Goal: Task Accomplishment & Management: Complete application form

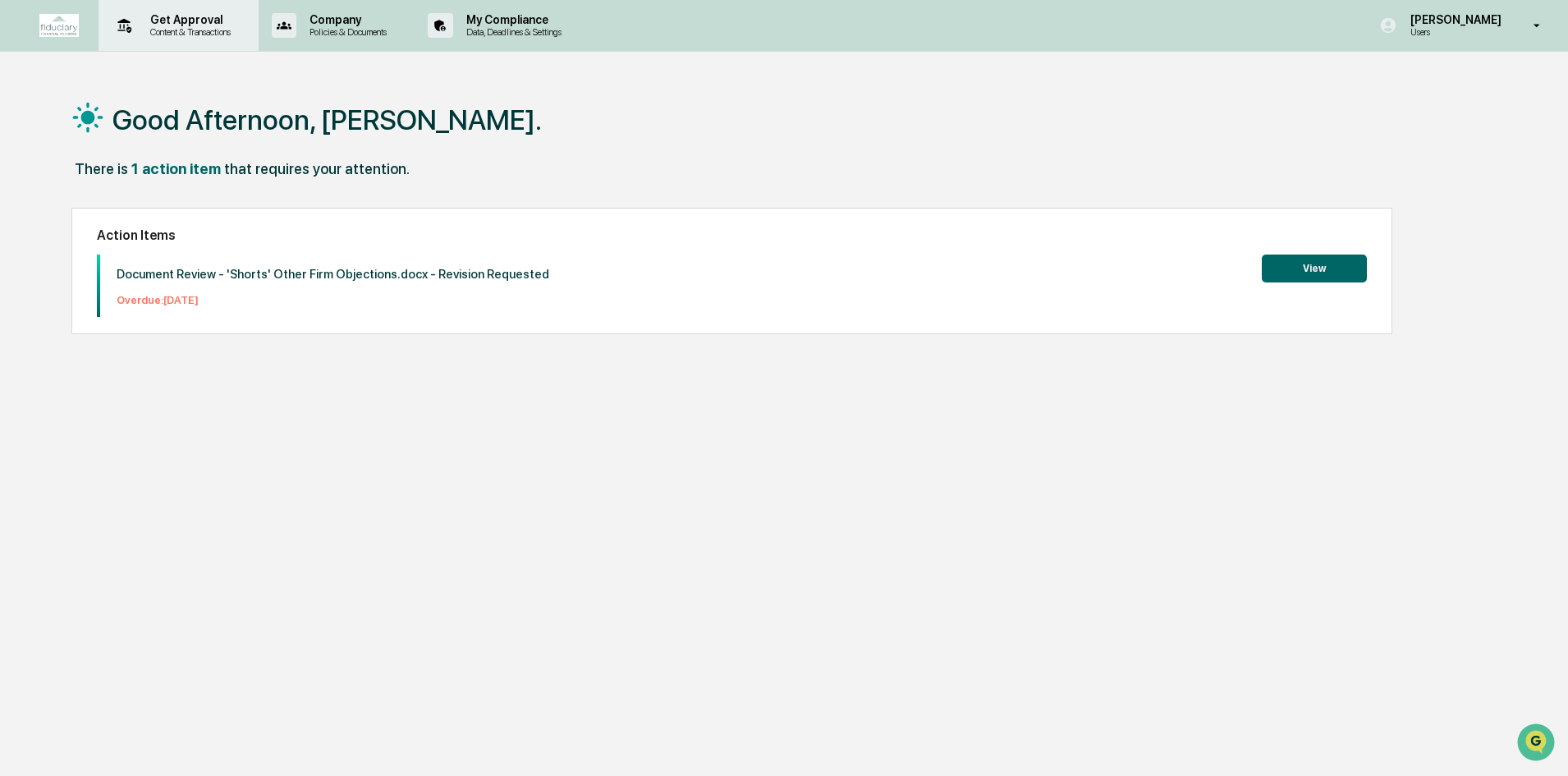
click at [182, 26] on p "Content & Transactions" at bounding box center [188, 32] width 102 height 11
click at [165, 11] on div "Get Approval Content & Transactions" at bounding box center [176, 25] width 144 height 51
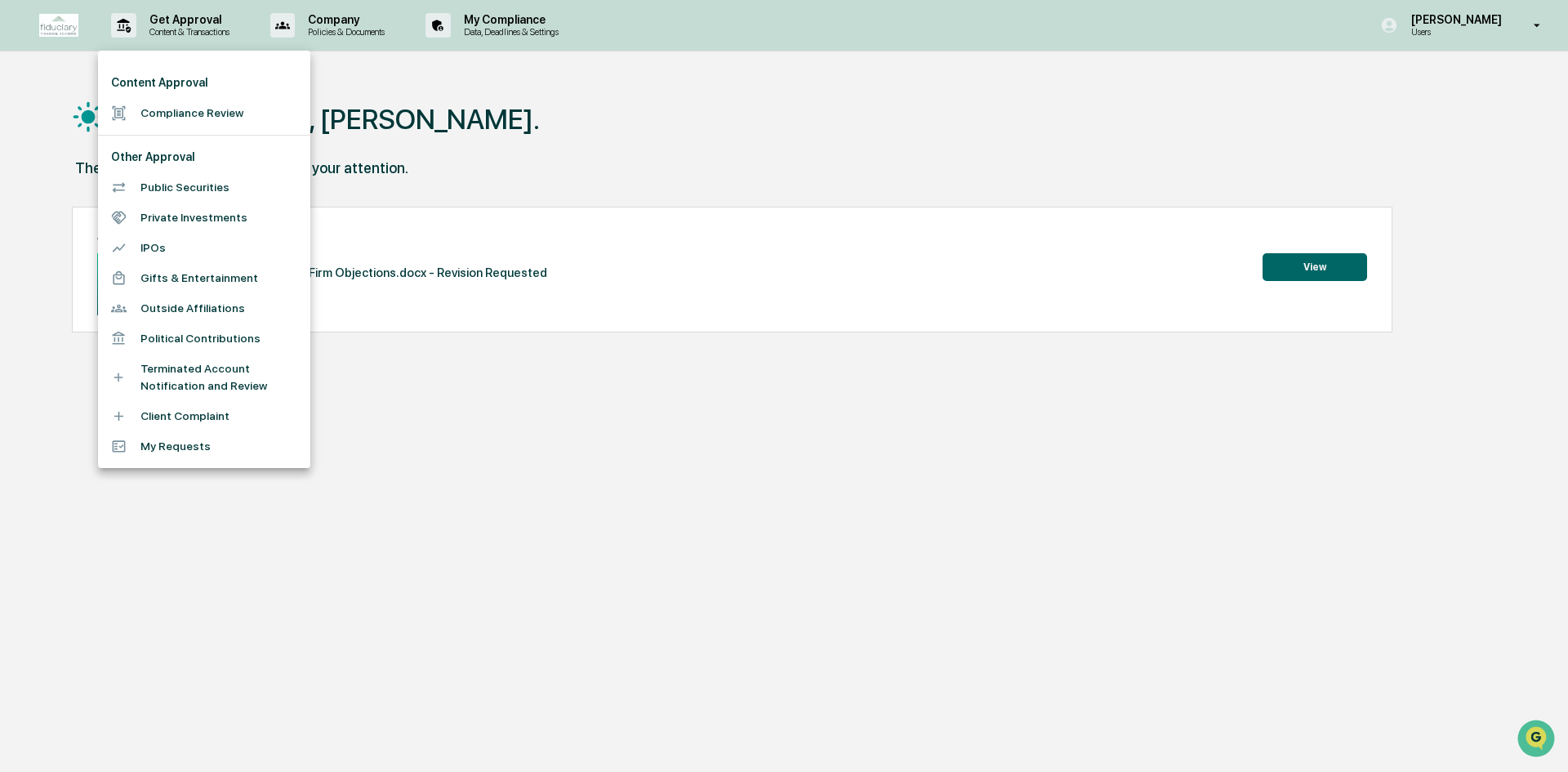
click at [182, 108] on li "Compliance Review" at bounding box center [204, 113] width 212 height 30
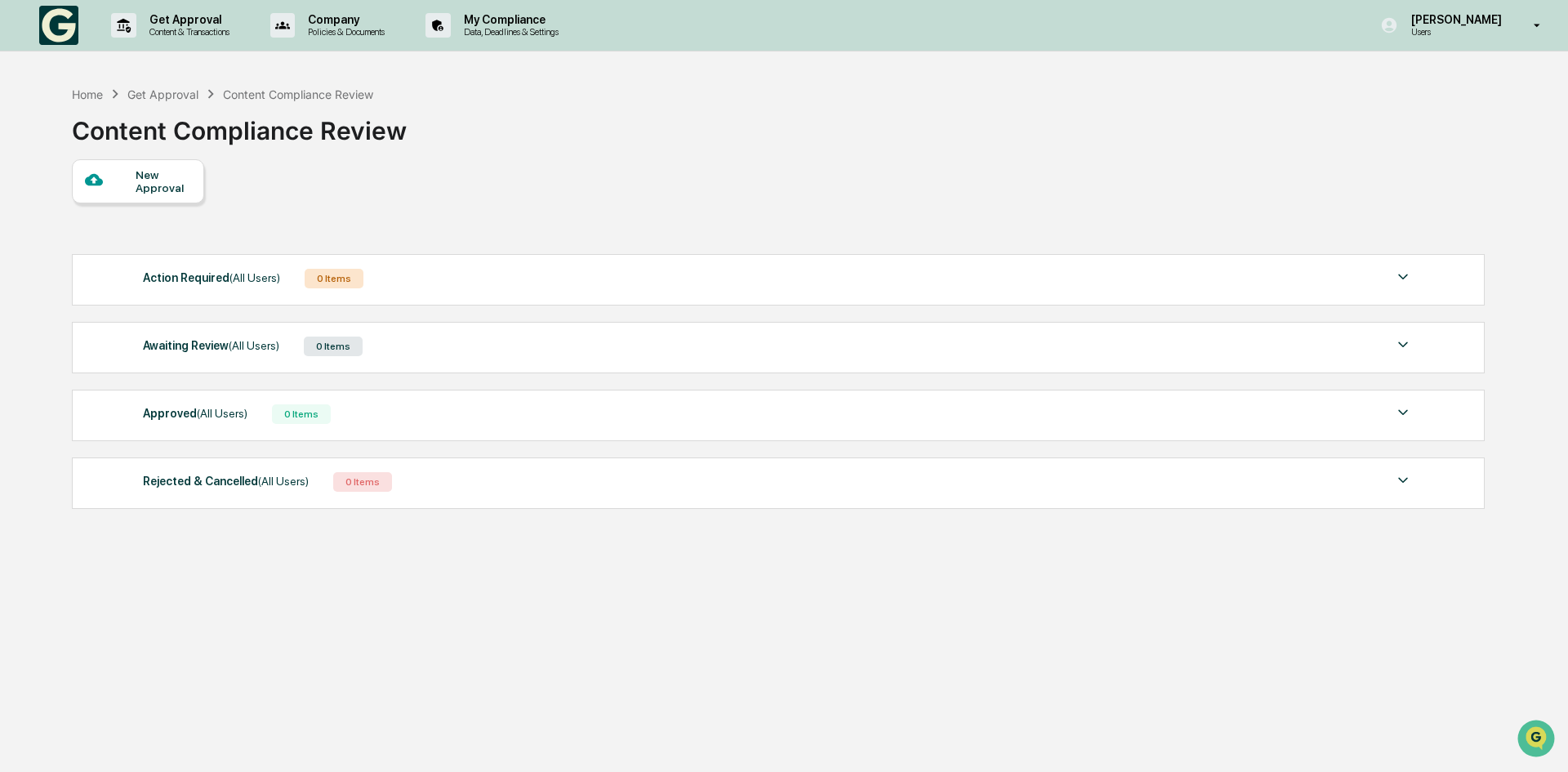
click at [182, 108] on div "Content Compliance Review" at bounding box center [239, 125] width 335 height 42
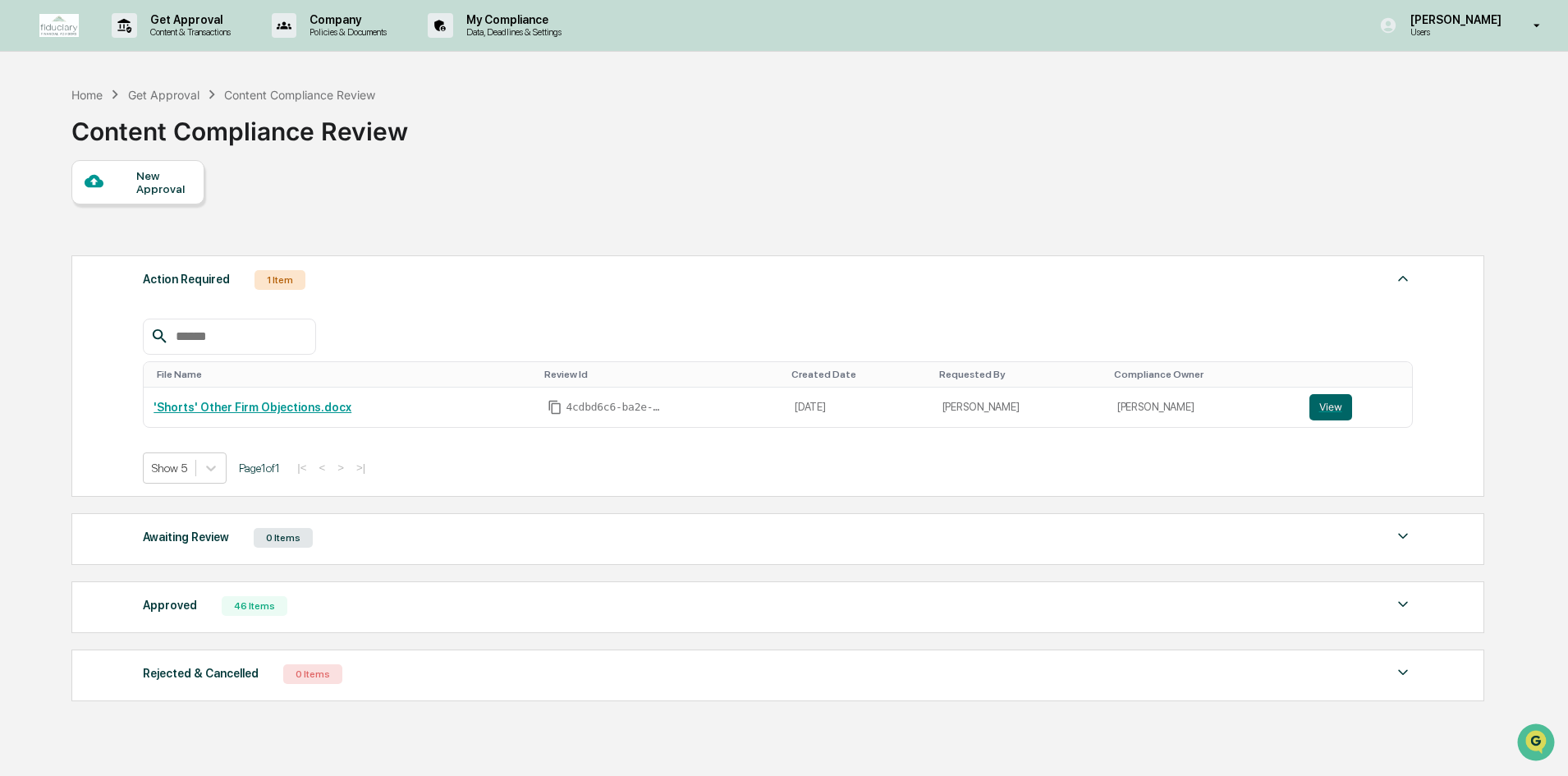
click at [159, 202] on div "New Approval" at bounding box center [137, 183] width 133 height 45
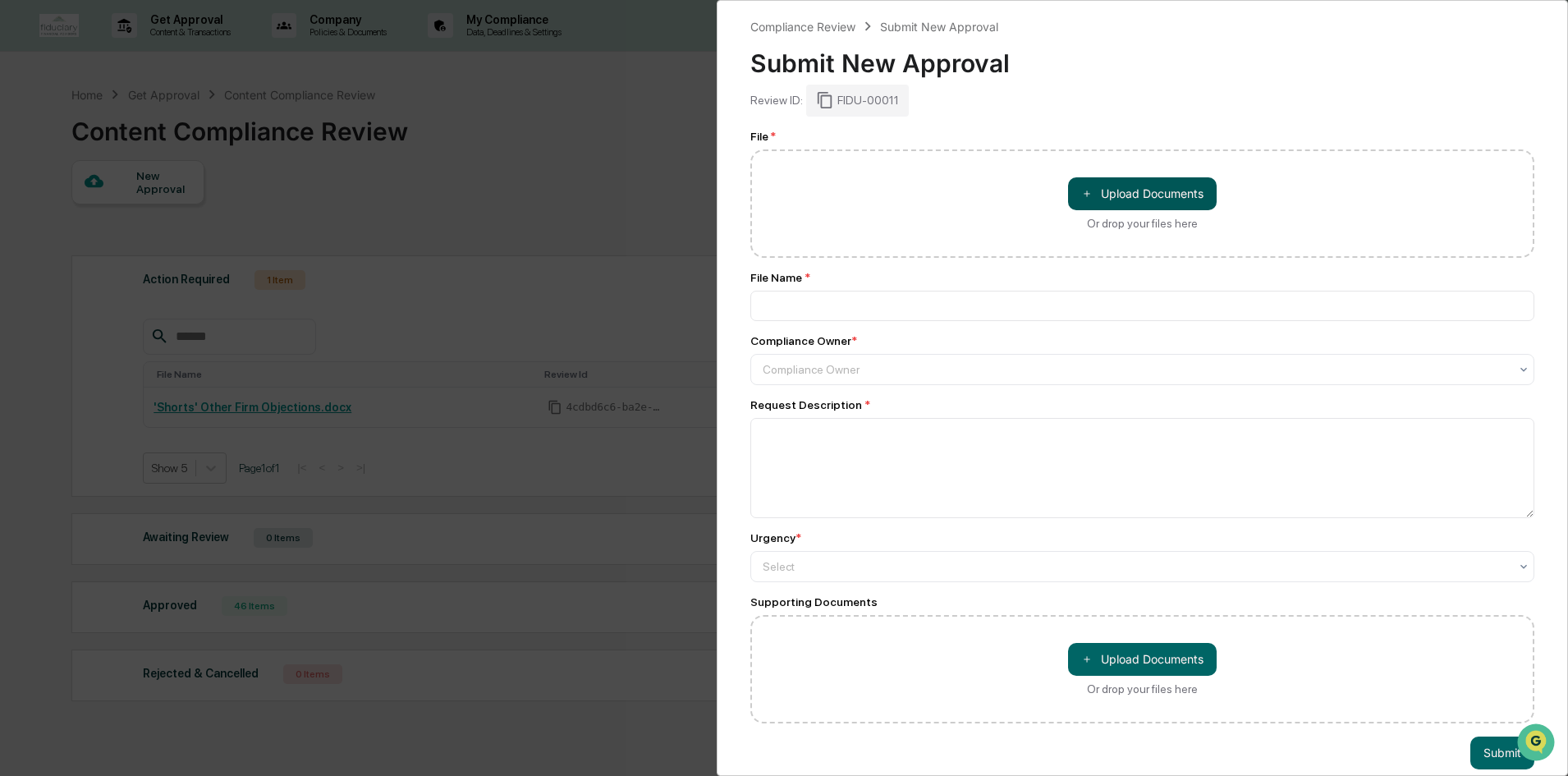
click at [1115, 195] on button "＋ Upload Documents" at bounding box center [1142, 193] width 148 height 32
type input "**********"
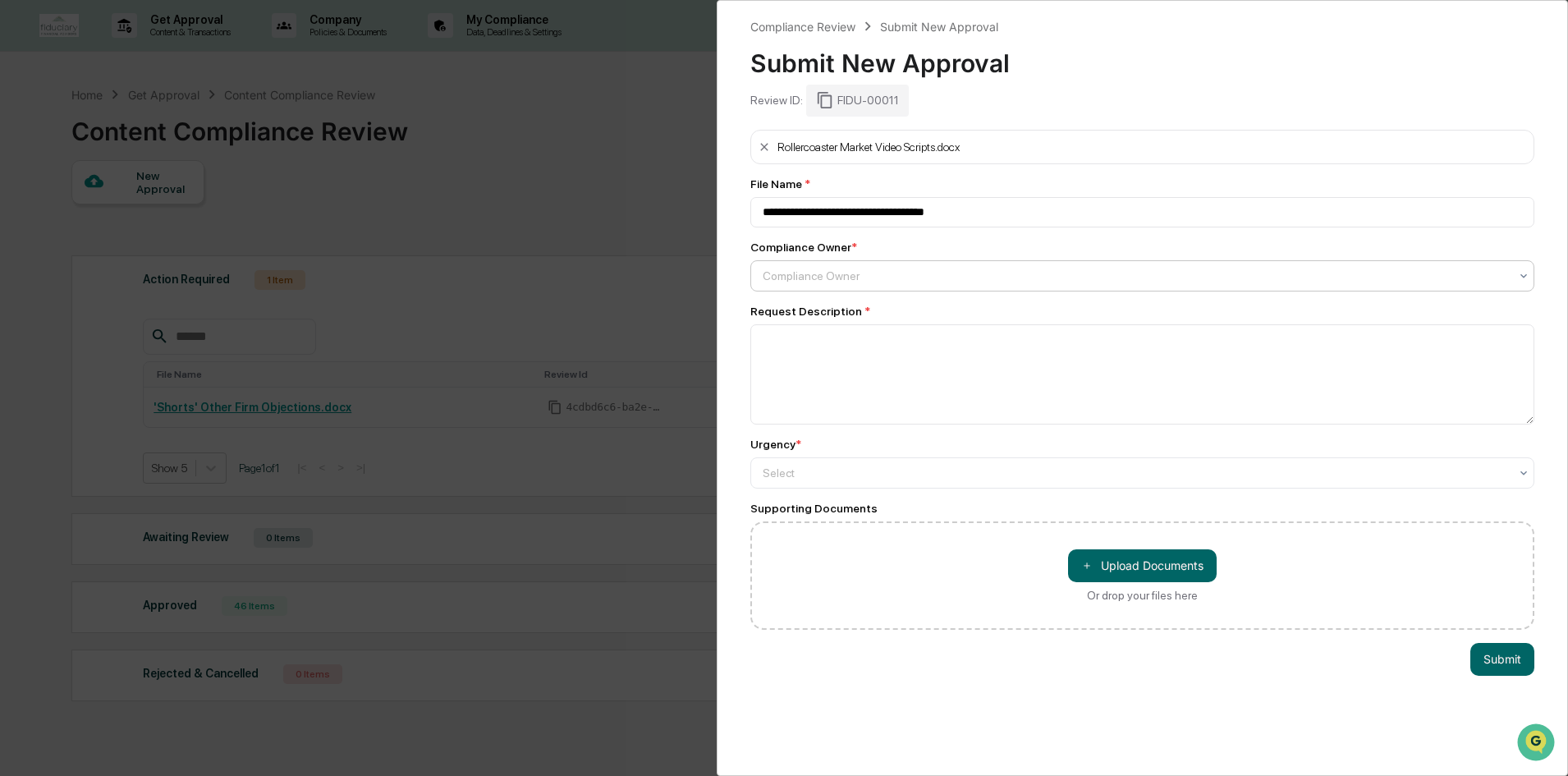
click at [782, 272] on div at bounding box center [1135, 276] width 746 height 17
click at [795, 320] on div "[PERSON_NAME]" at bounding box center [1137, 315] width 774 height 32
click at [795, 320] on div "Request Description *" at bounding box center [1142, 364] width 784 height 120
click at [791, 355] on textarea at bounding box center [1142, 375] width 784 height 100
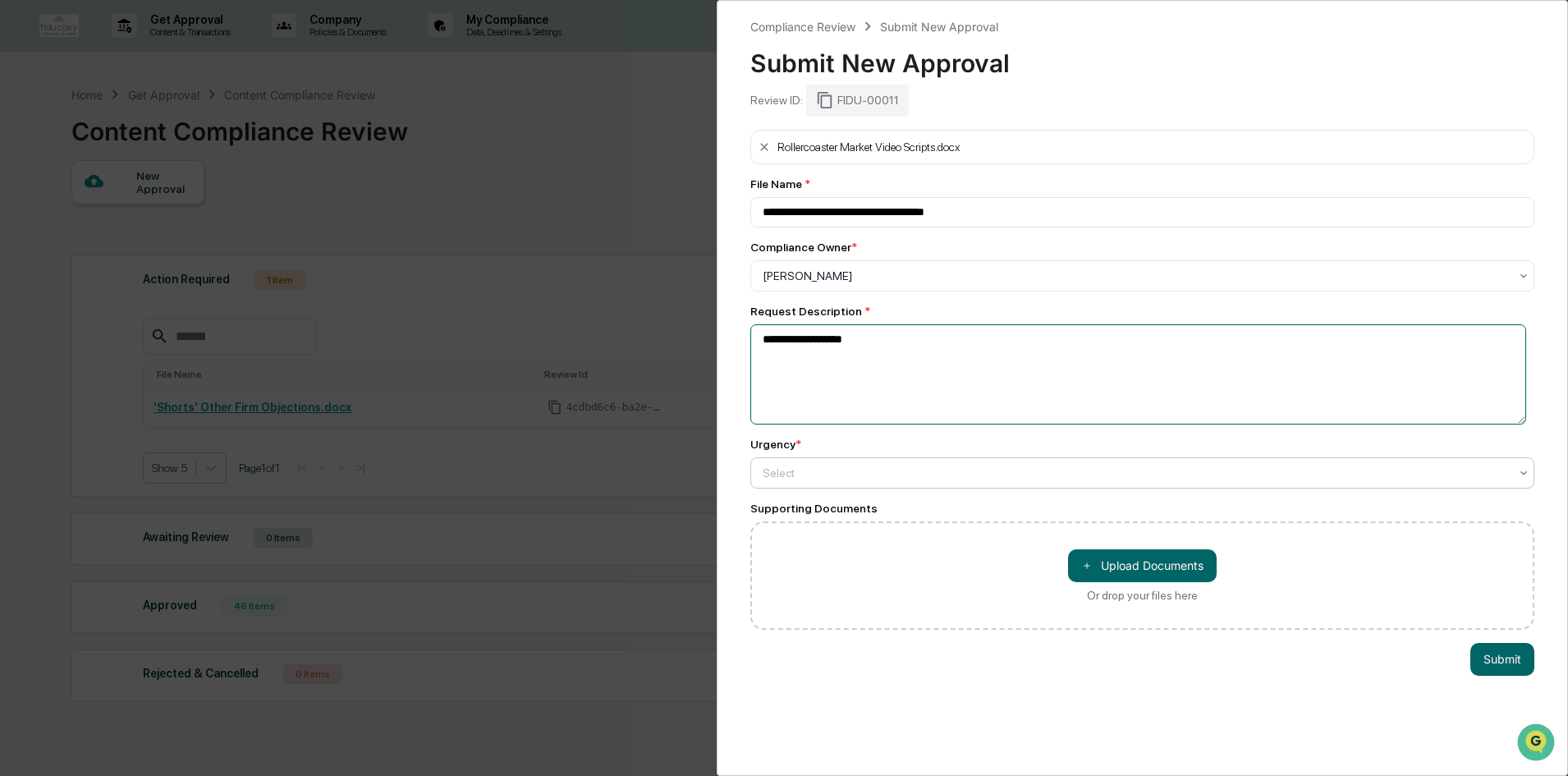
type textarea "**********"
click at [891, 470] on div at bounding box center [1135, 473] width 746 height 17
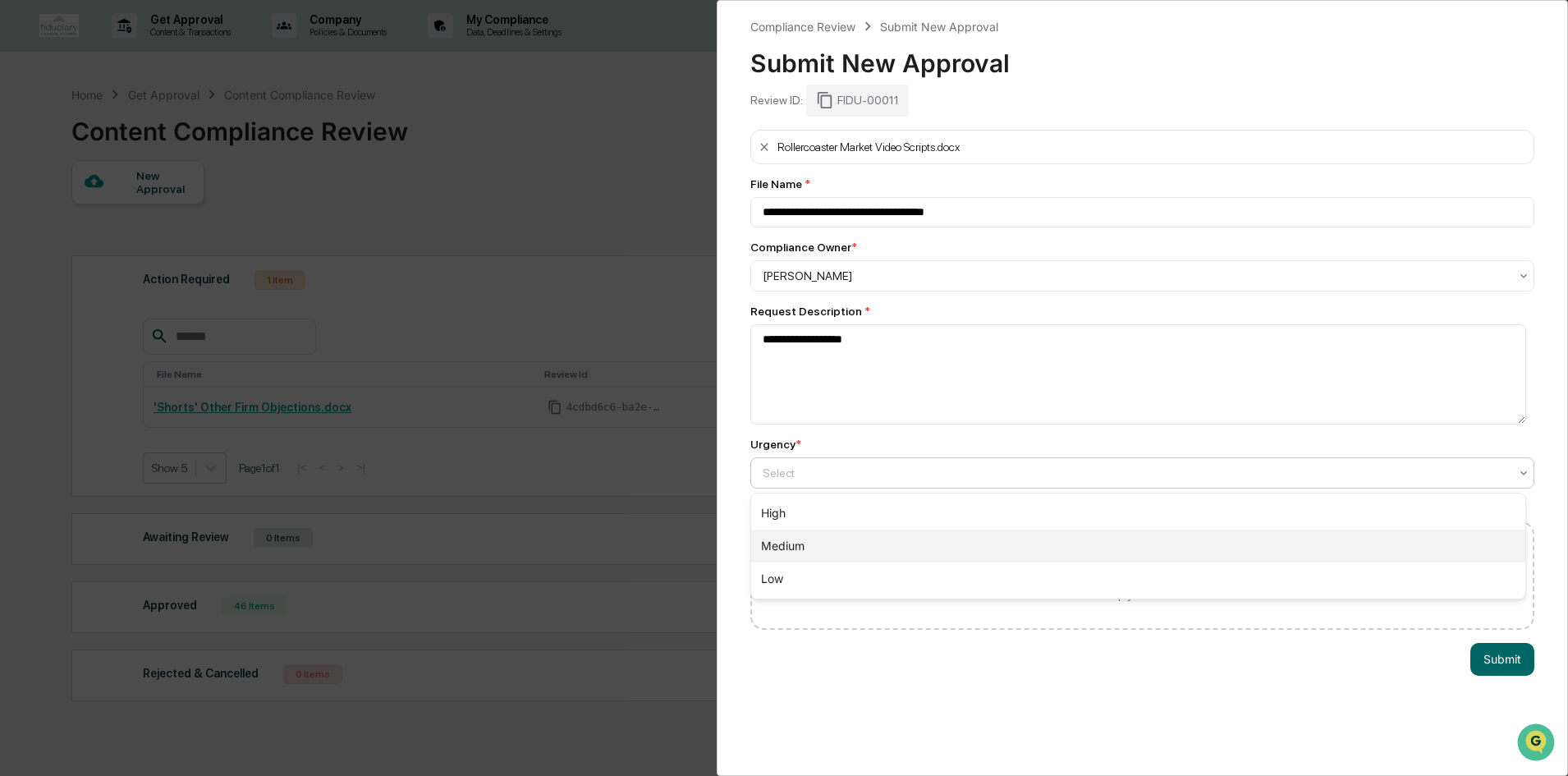
click at [810, 542] on div "Medium" at bounding box center [1137, 545] width 774 height 32
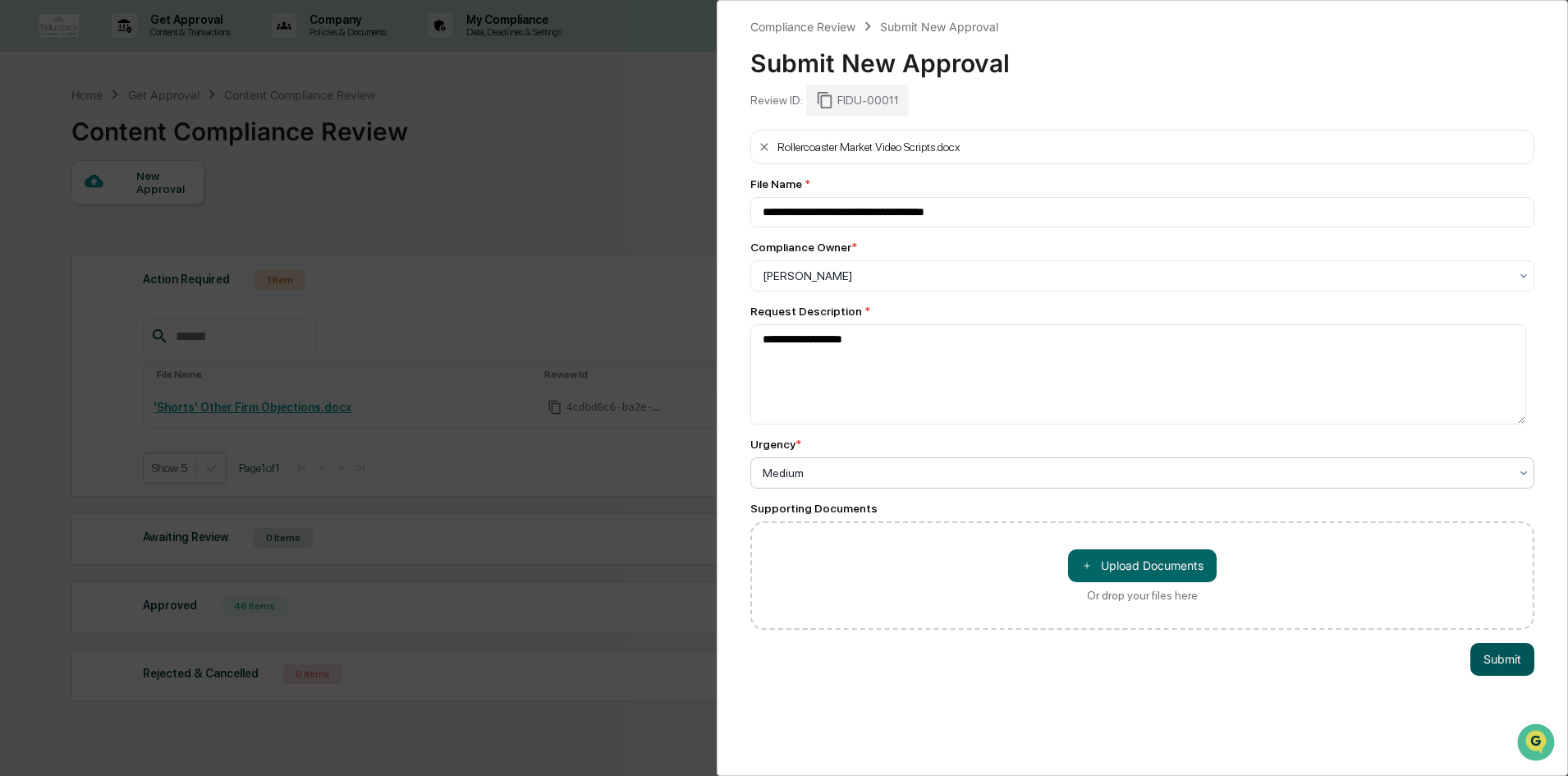
click at [1488, 658] on button "Submit" at bounding box center [1501, 658] width 64 height 32
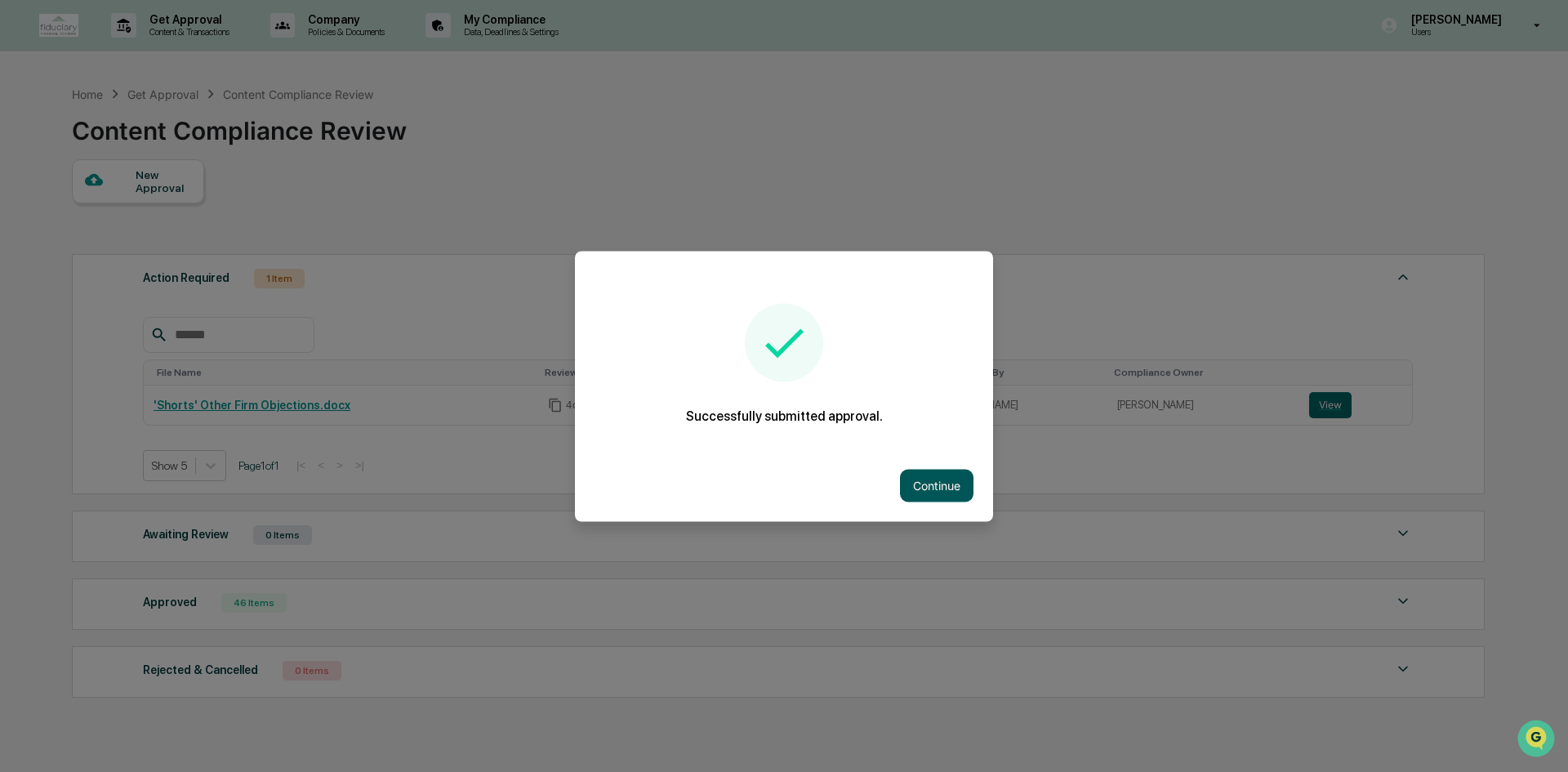
click at [932, 482] on button "Continue" at bounding box center [937, 484] width 74 height 32
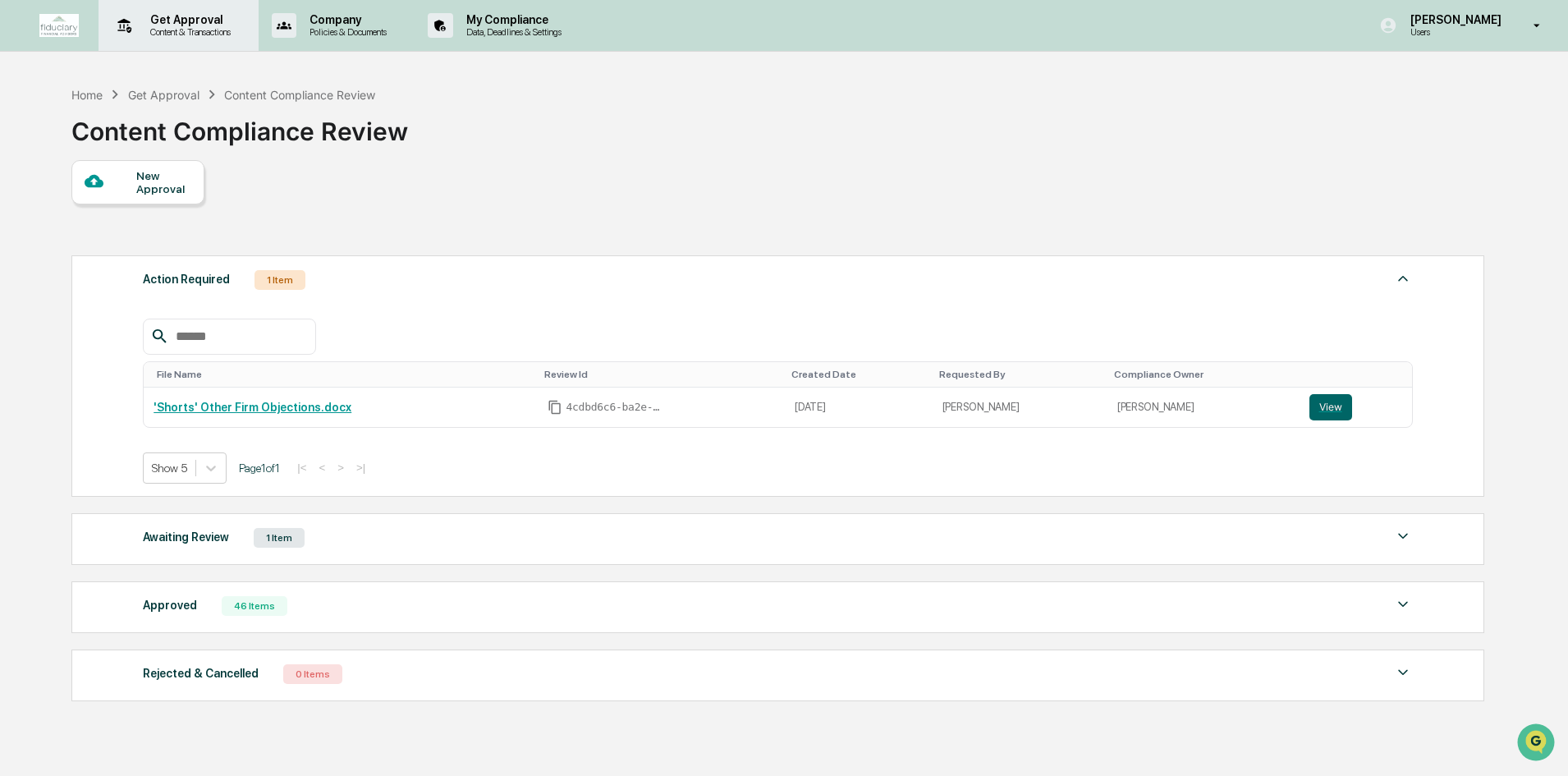
click at [189, 27] on p "Content & Transactions" at bounding box center [188, 32] width 102 height 11
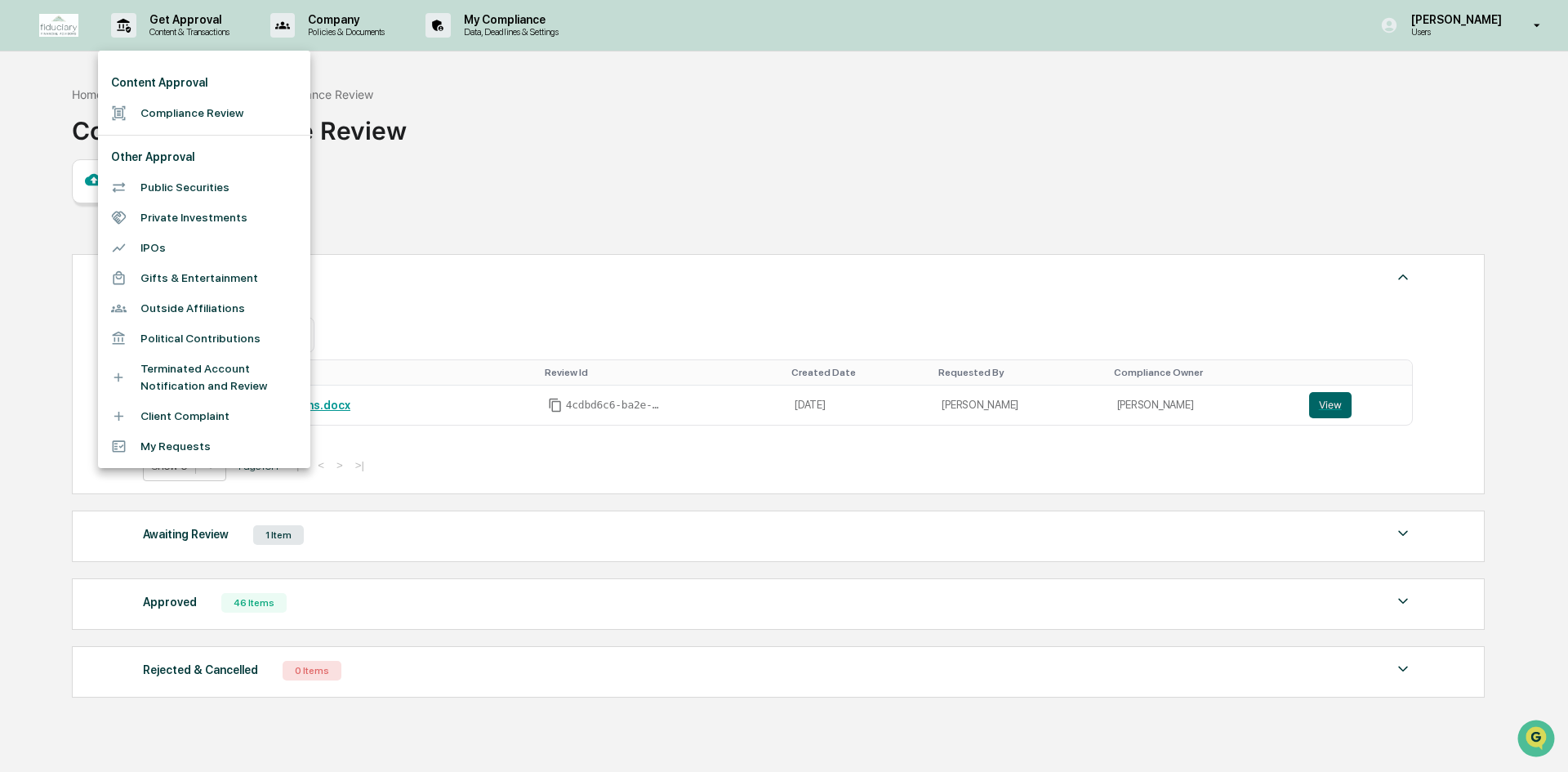
click at [221, 446] on li "My Requests" at bounding box center [204, 446] width 212 height 30
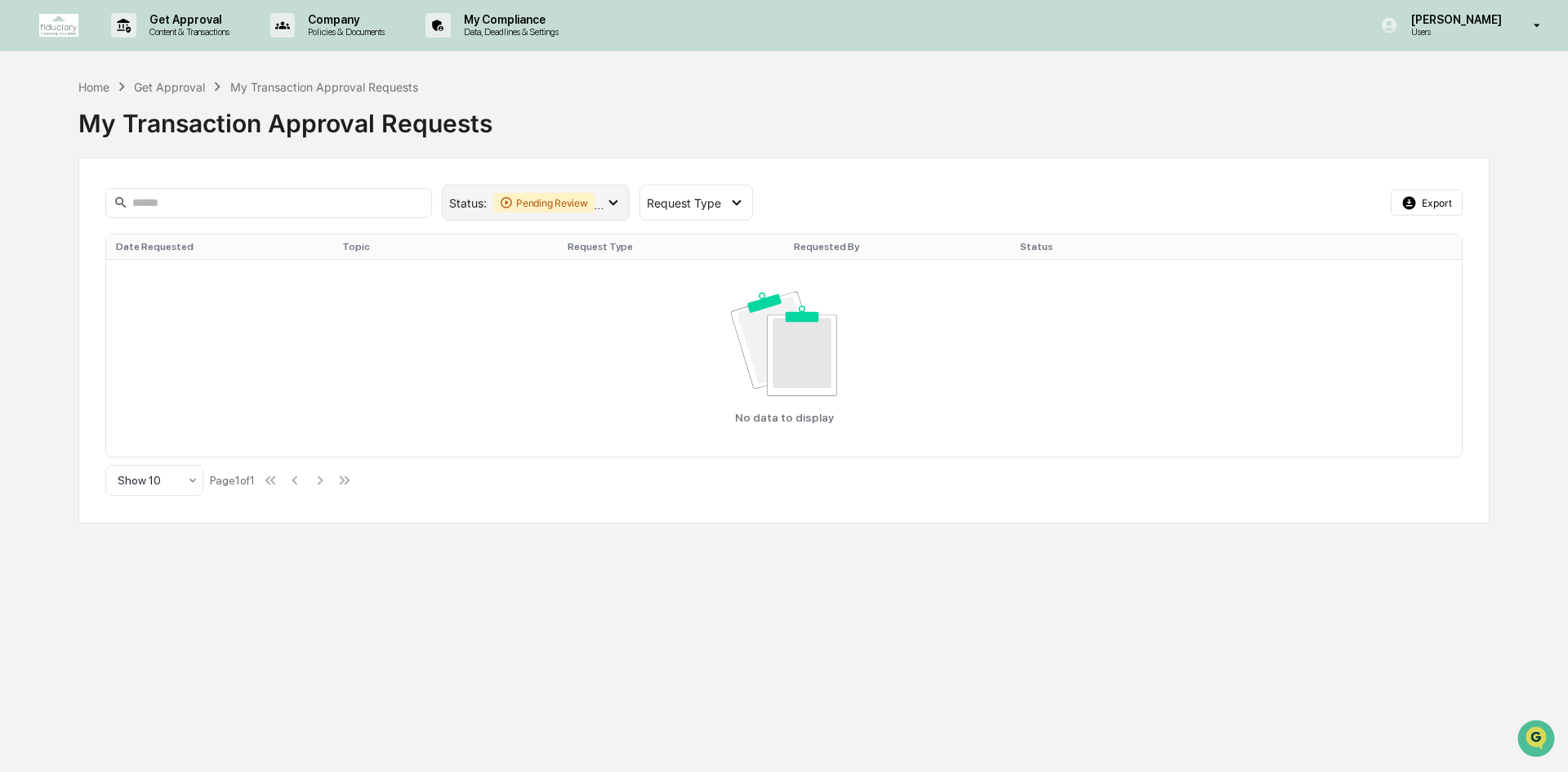
click at [595, 199] on div "Pending Review" at bounding box center [544, 202] width 101 height 19
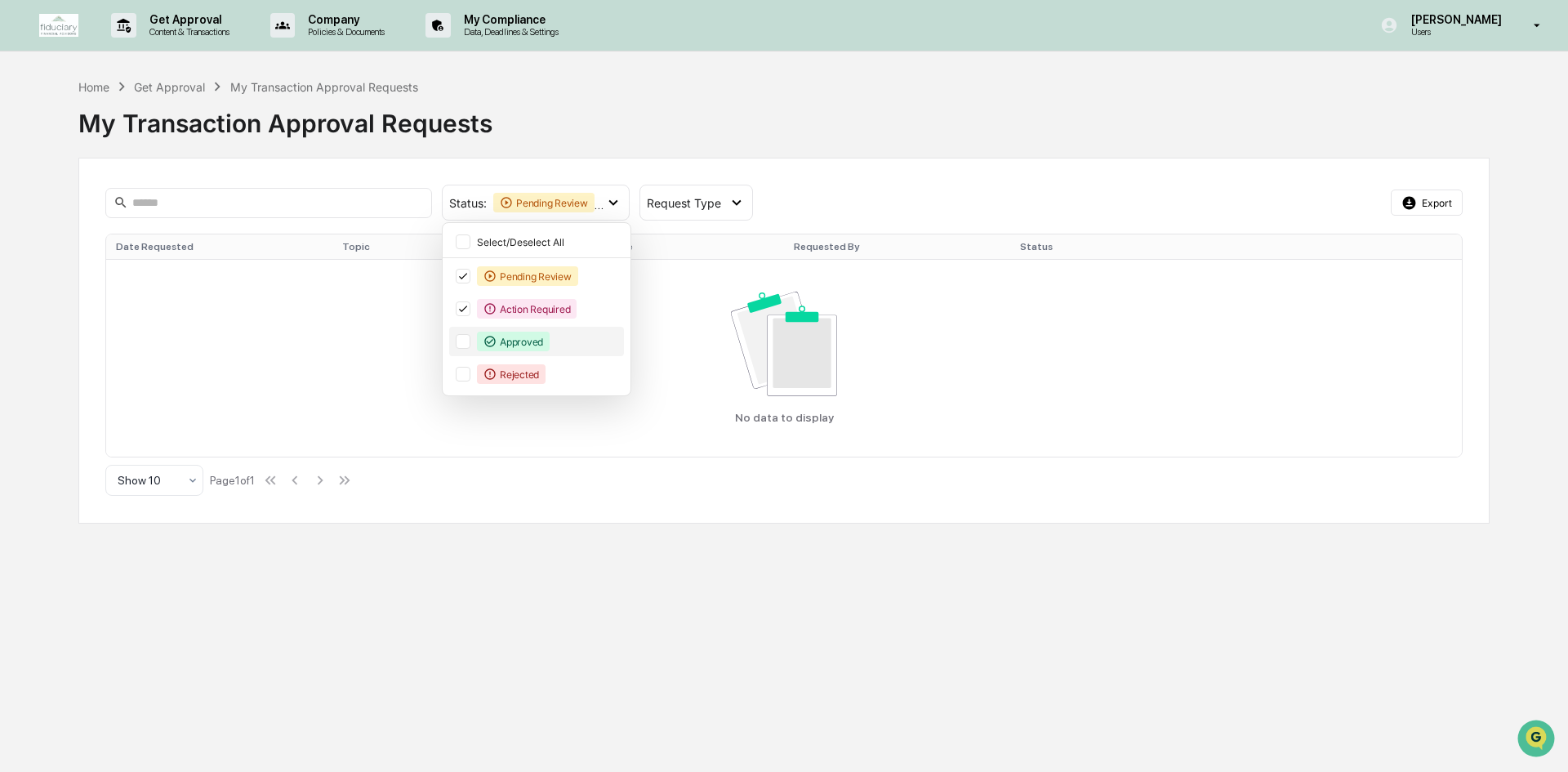
click at [464, 342] on div at bounding box center [463, 341] width 15 height 15
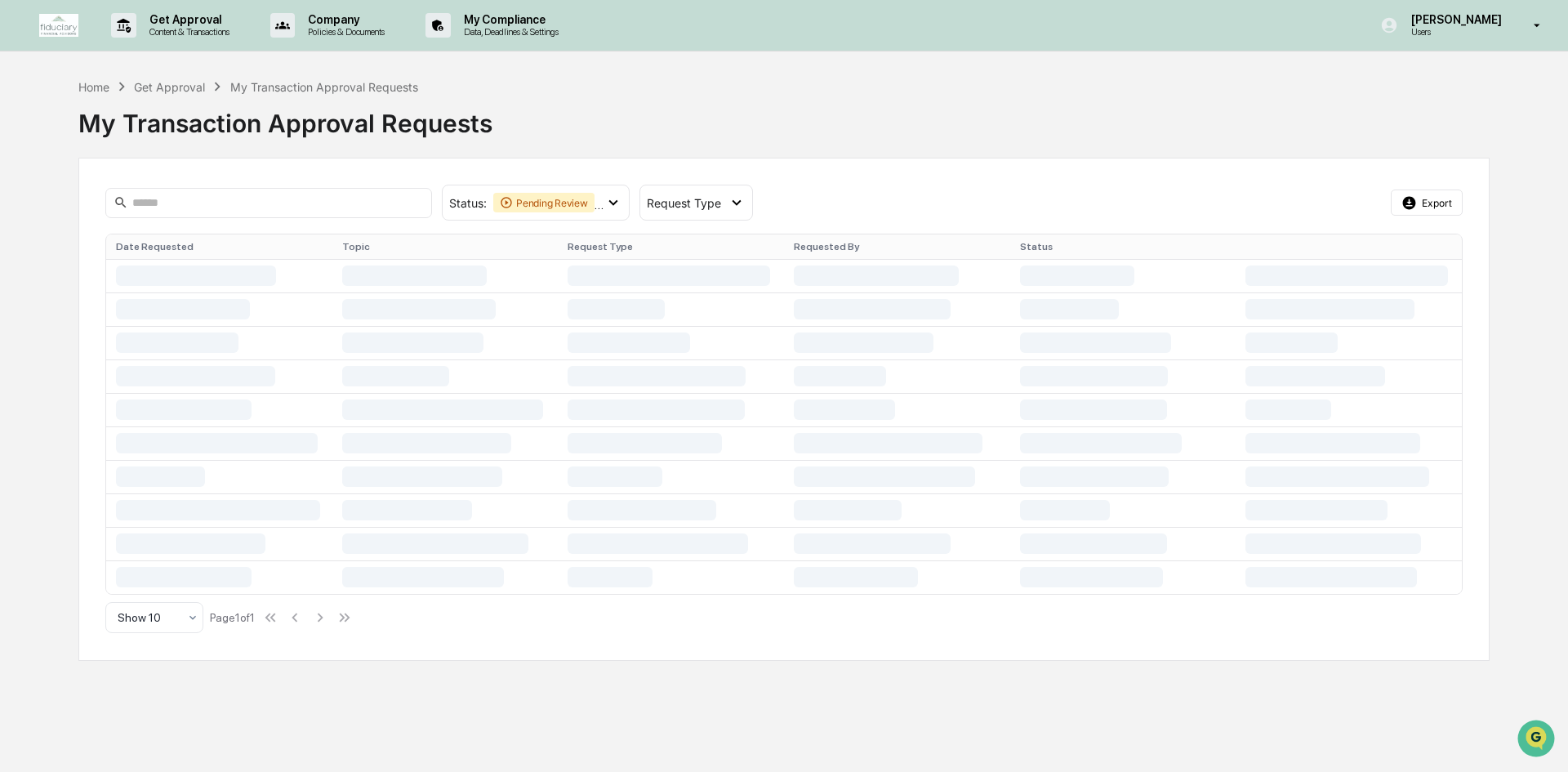
click at [464, 342] on div at bounding box center [413, 342] width 142 height 20
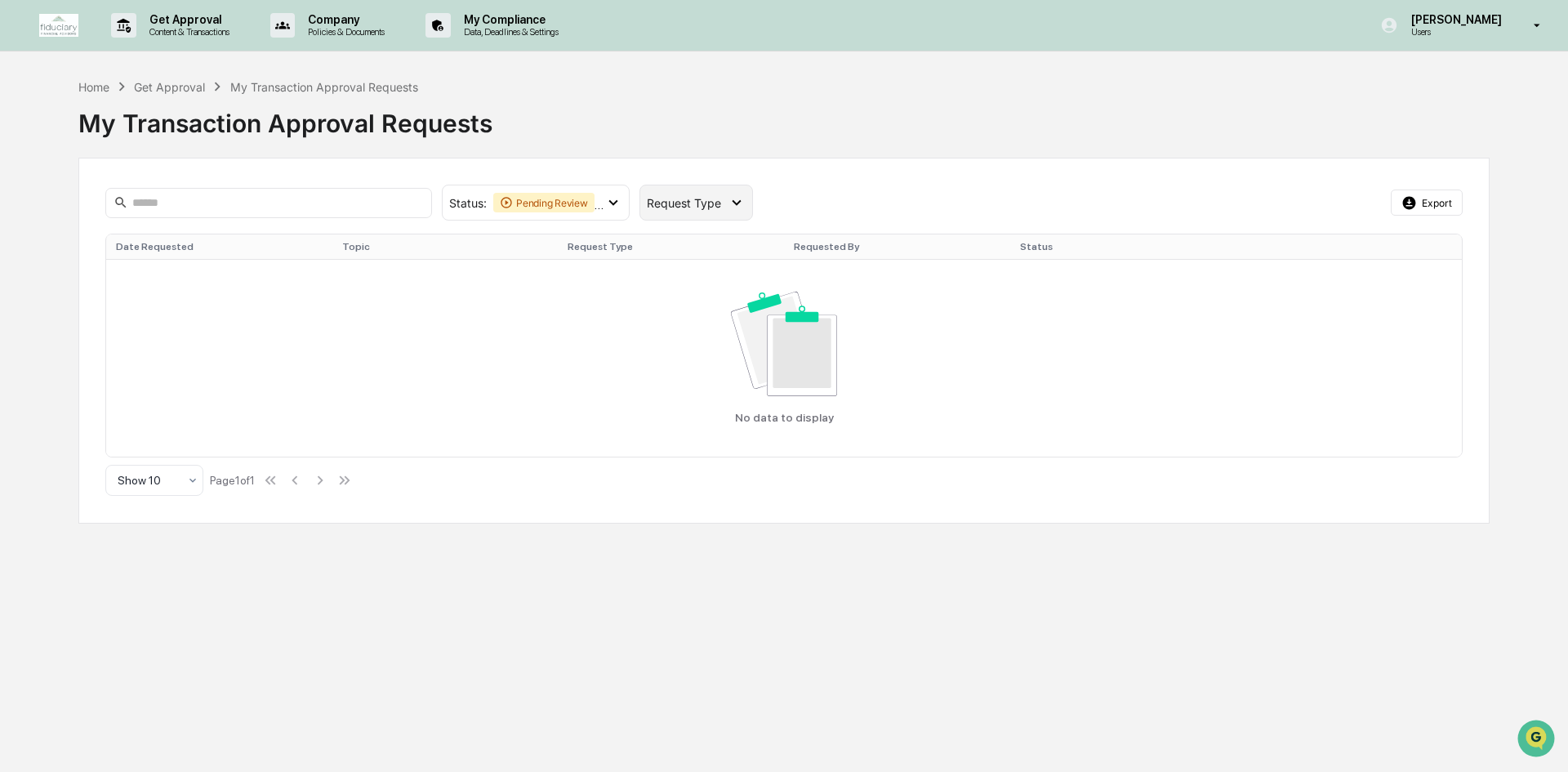
click at [674, 194] on div "Request Type" at bounding box center [695, 202] width 113 height 36
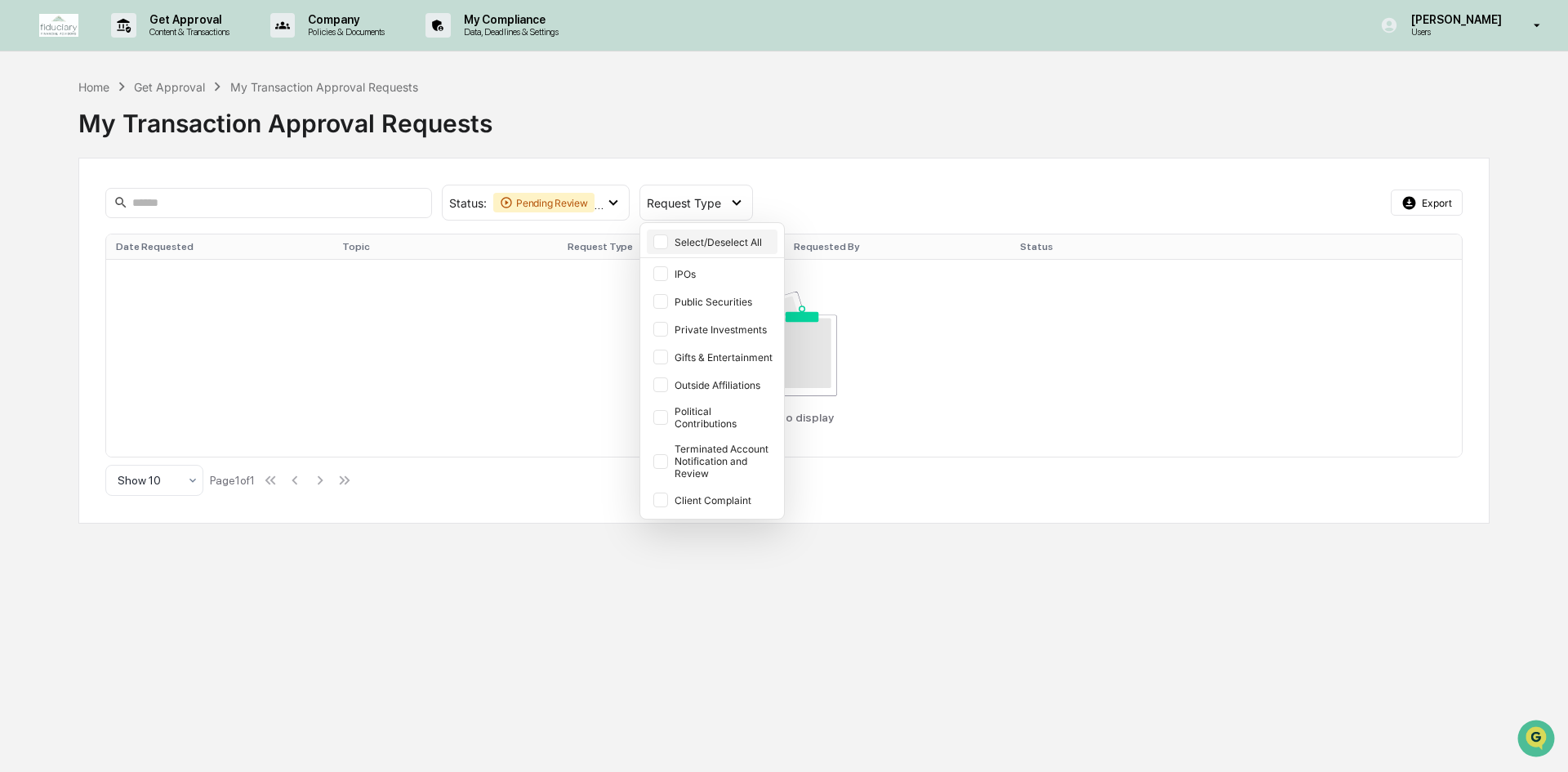
click at [674, 240] on div "Select/Deselect All" at bounding box center [712, 242] width 131 height 25
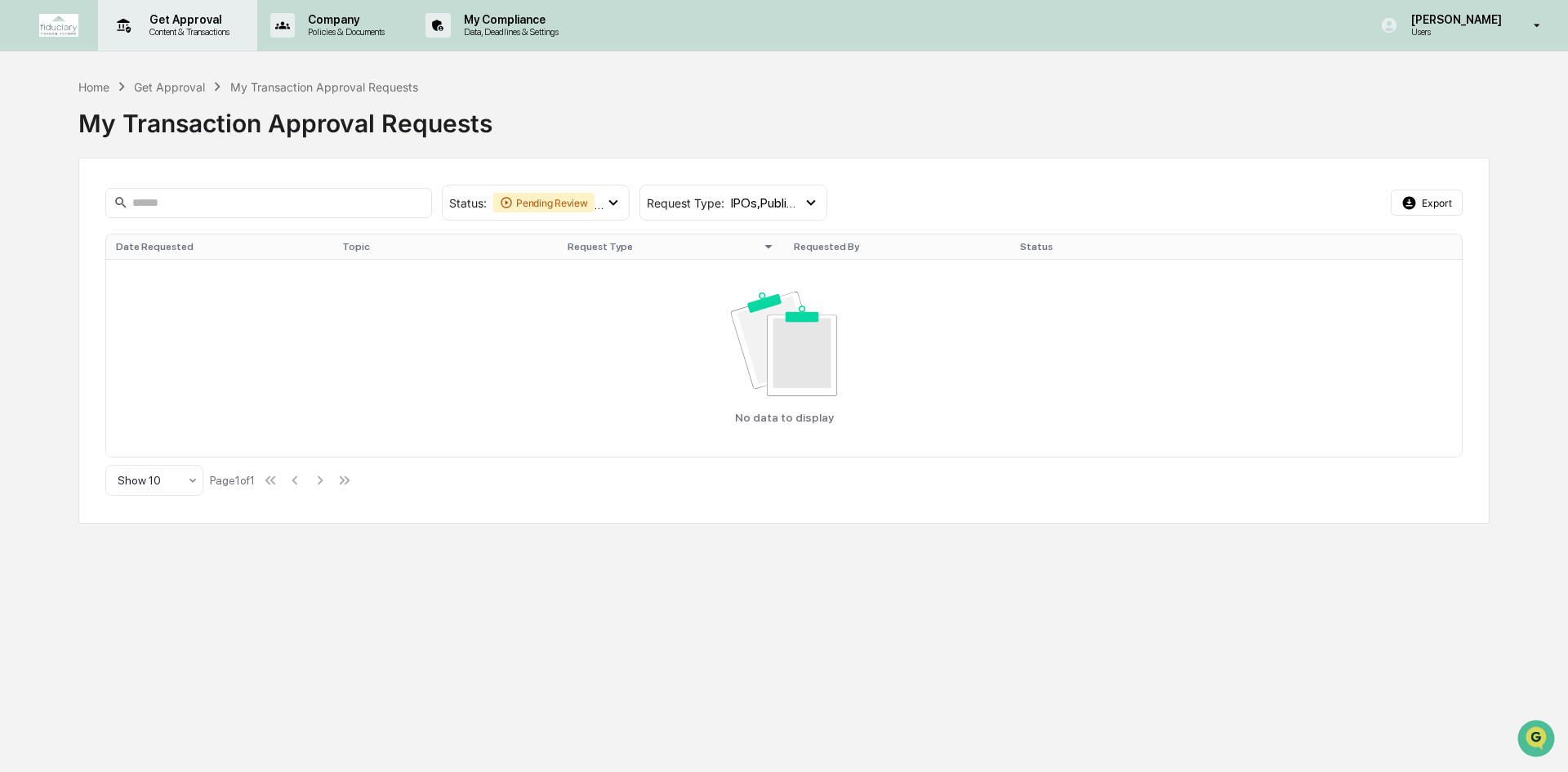
click at [165, 30] on p "Content & Transactions" at bounding box center [187, 31] width 101 height 11
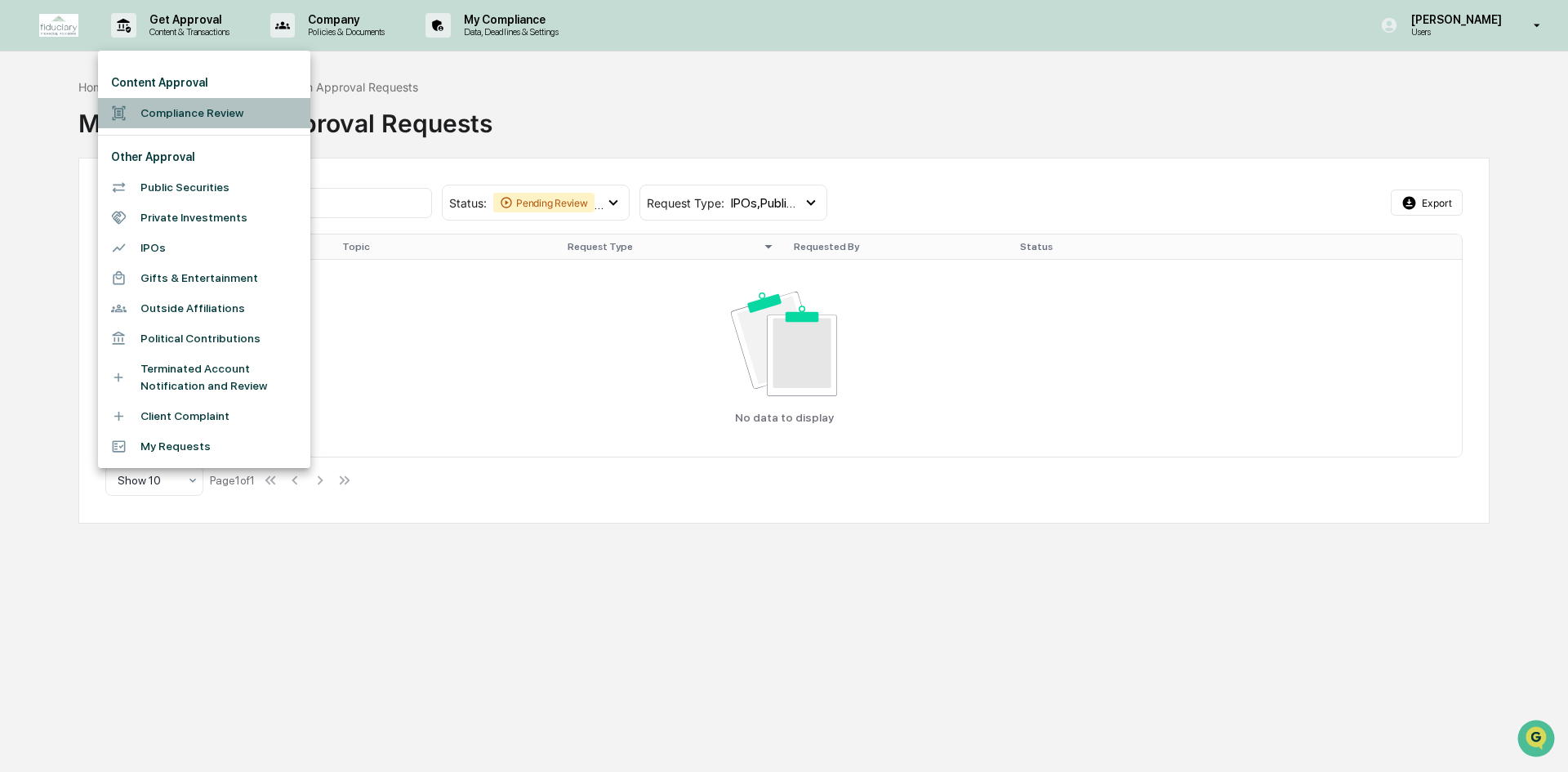
click at [190, 110] on li "Compliance Review" at bounding box center [204, 113] width 212 height 30
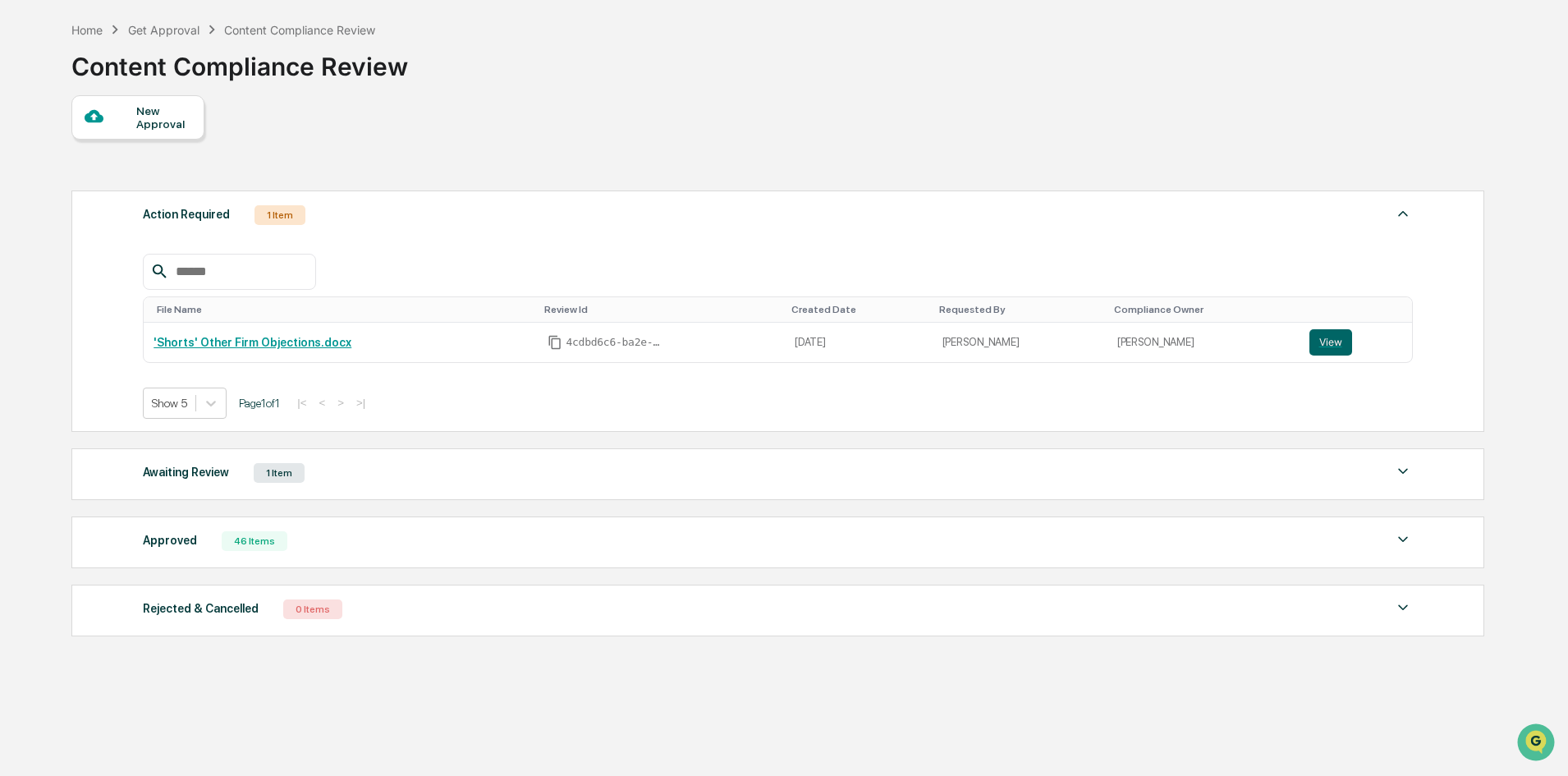
scroll to position [78, 0]
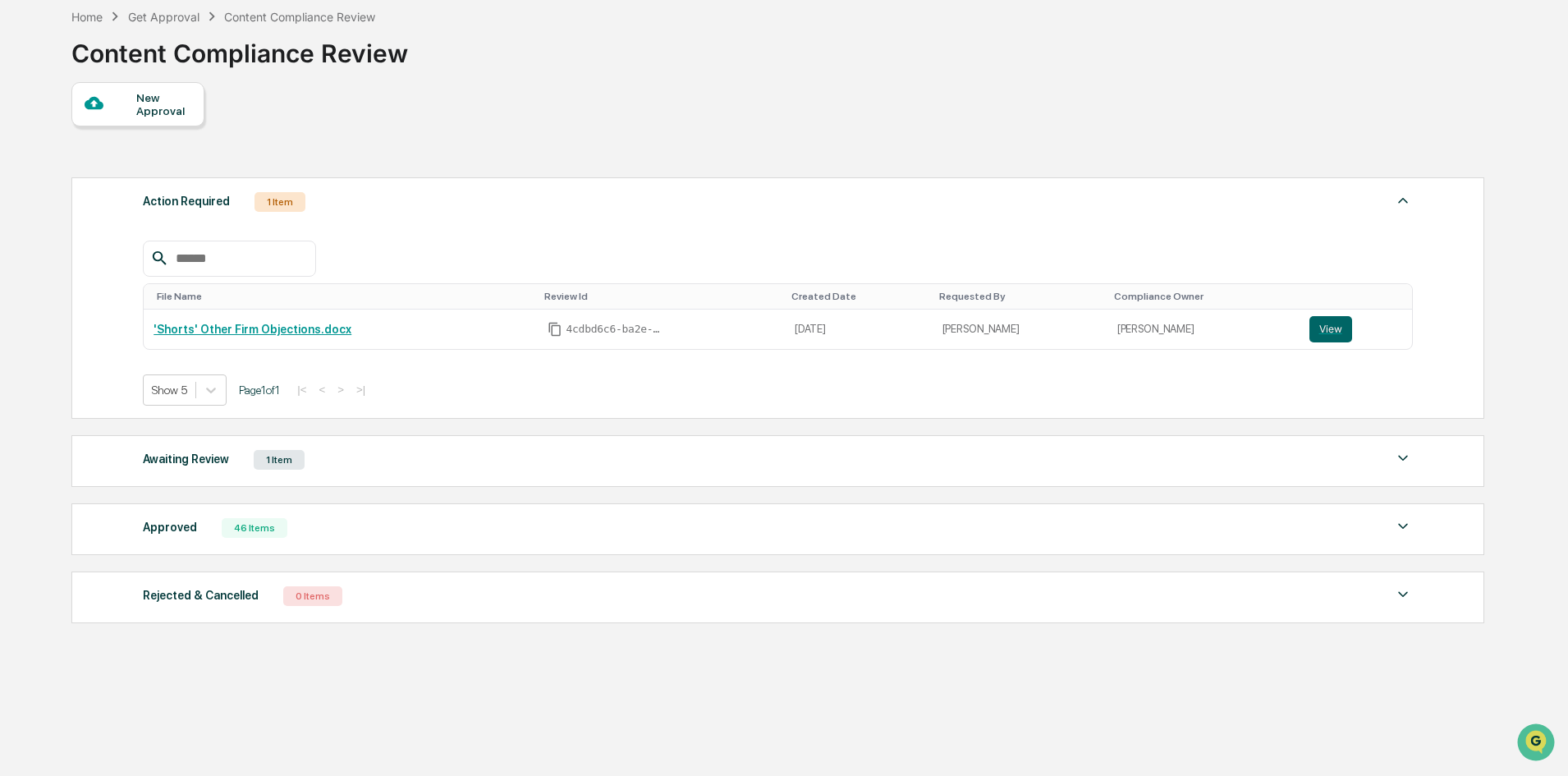
click at [327, 528] on div "Approved 46 Items" at bounding box center [778, 528] width 1270 height 23
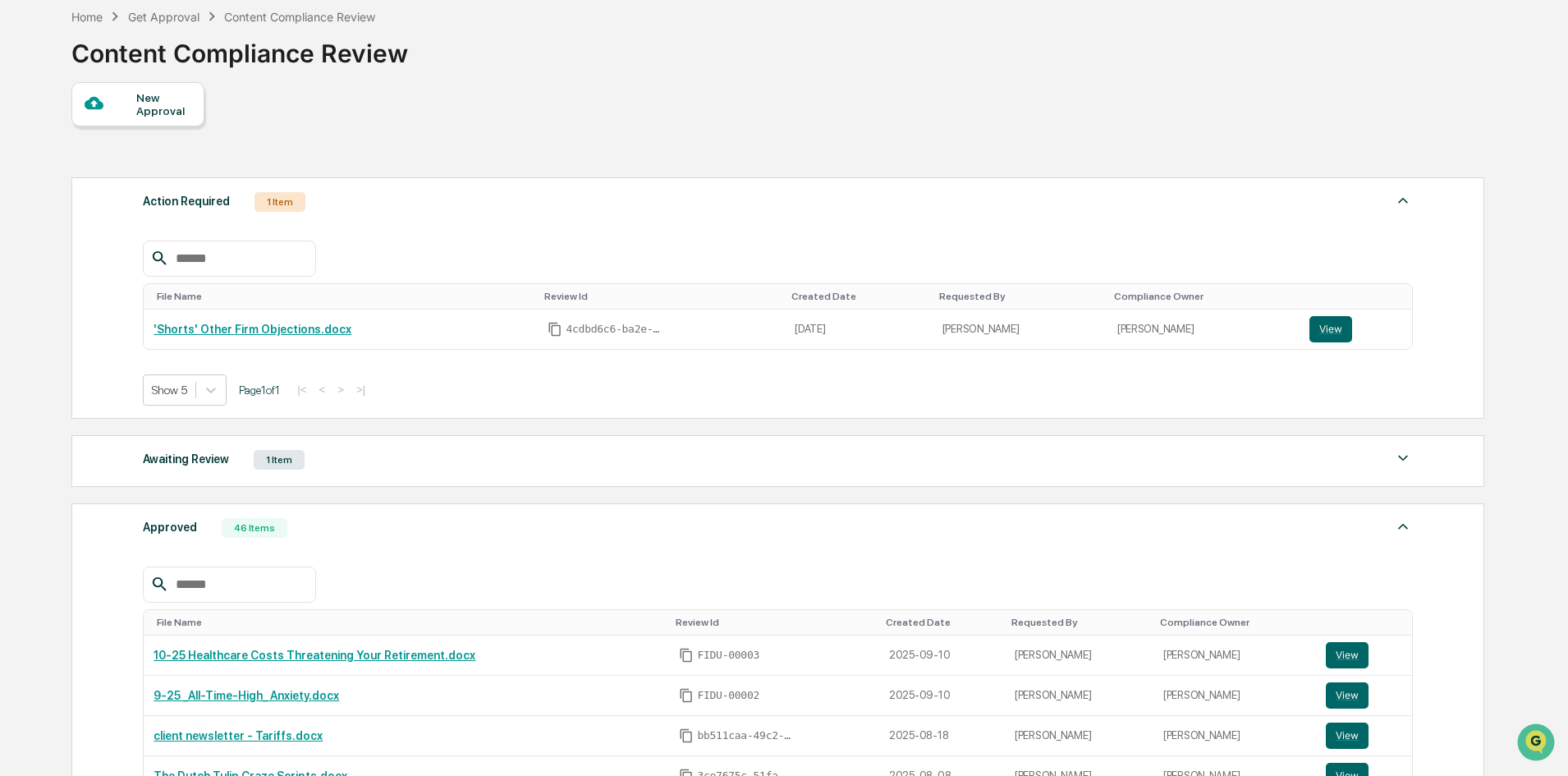
click at [327, 528] on div "Approved 46 Items" at bounding box center [778, 528] width 1270 height 23
